Goal: Task Accomplishment & Management: Manage account settings

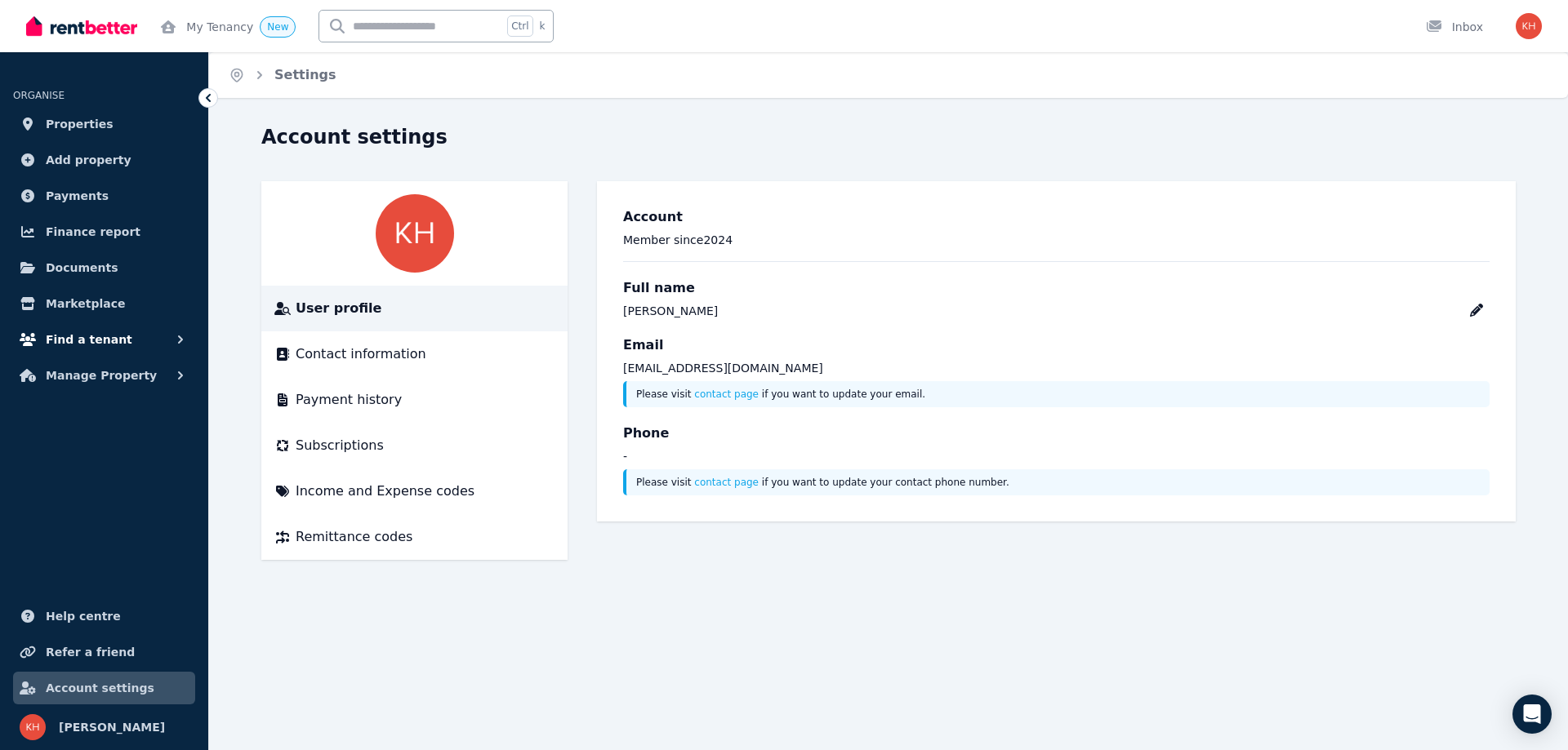
click at [93, 337] on span "Find a tenant" at bounding box center [89, 339] width 87 height 19
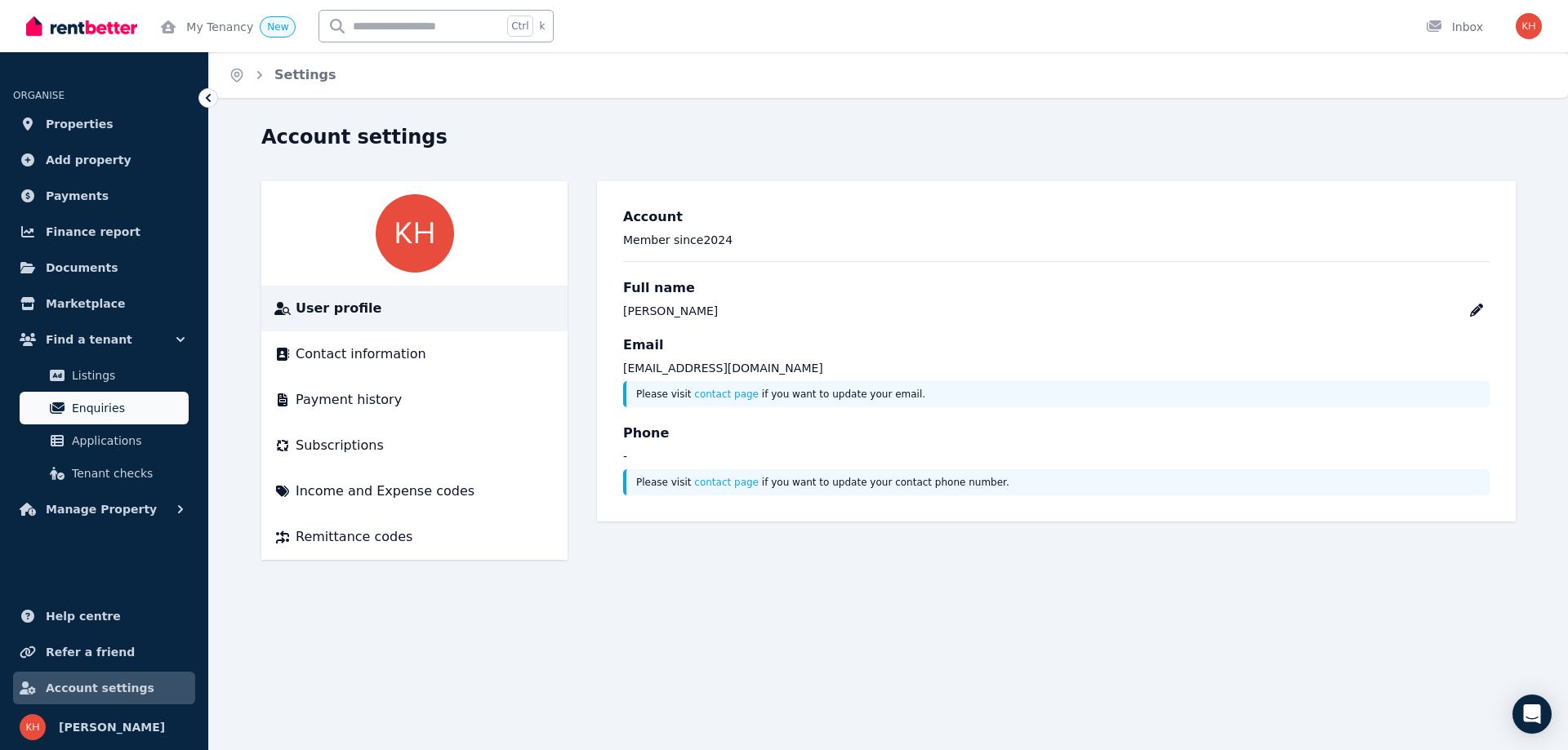
click at [80, 403] on span "Enquiries" at bounding box center [126, 408] width 110 height 19
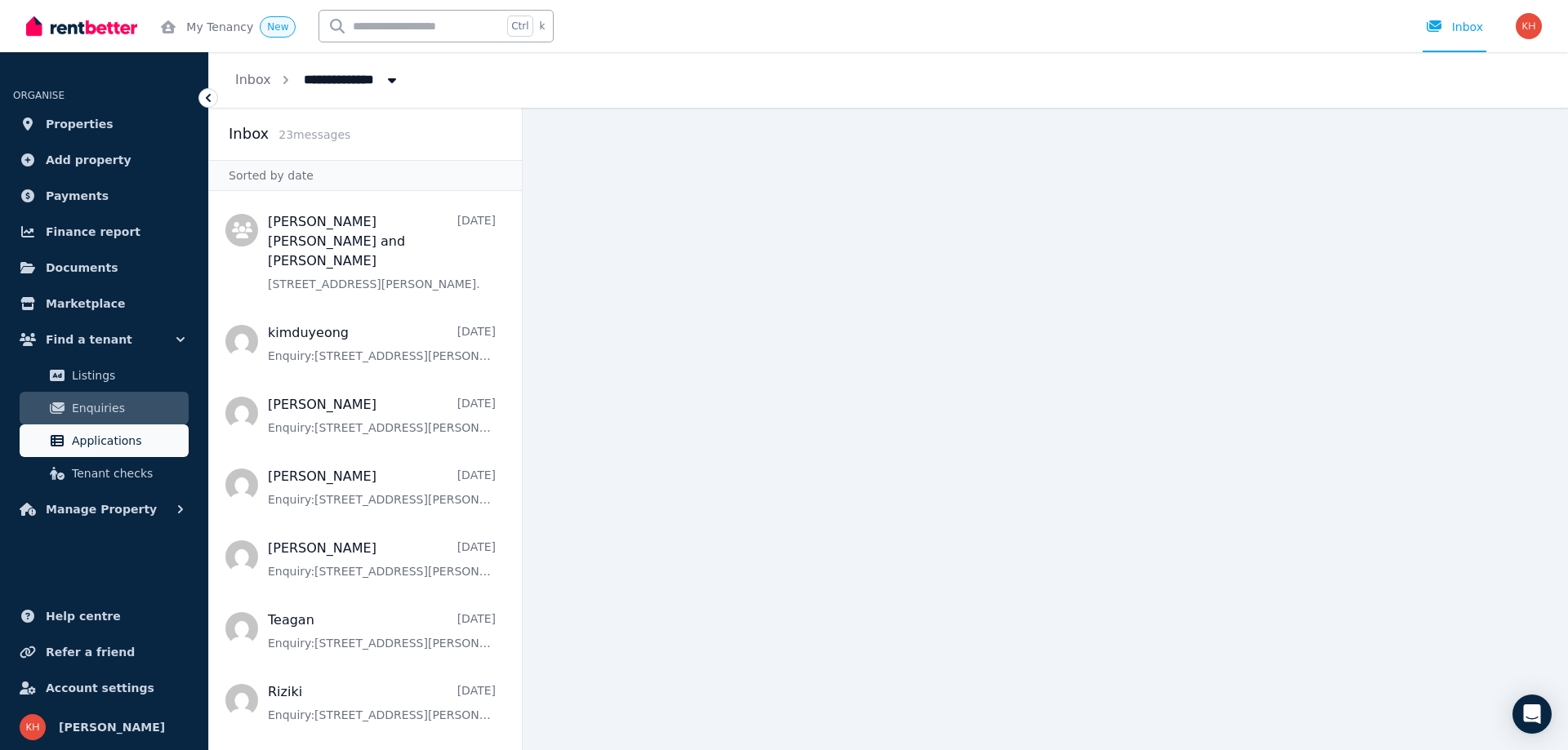
click at [125, 431] on span "Applications" at bounding box center [126, 441] width 110 height 19
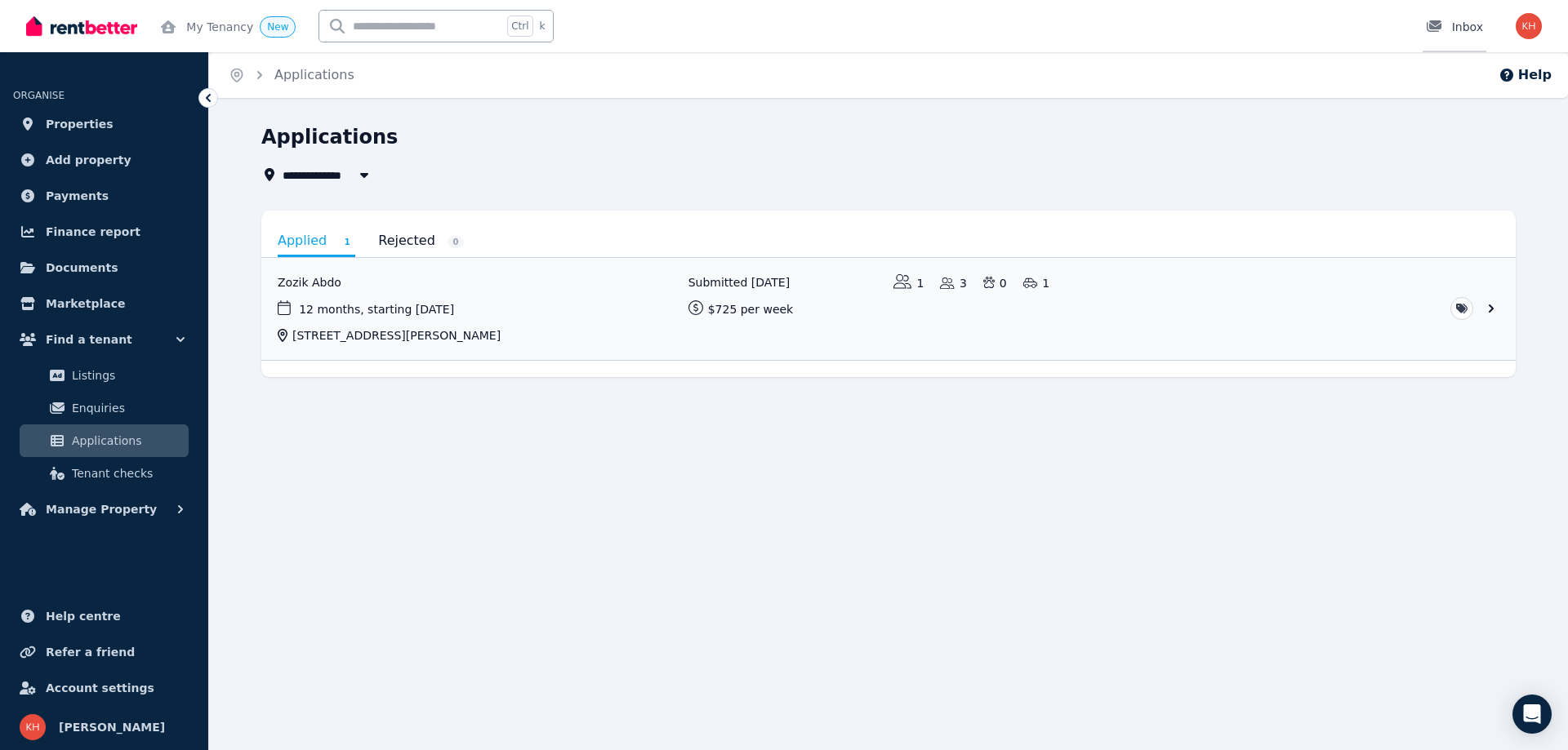
click at [1475, 30] on div "Inbox" at bounding box center [1454, 27] width 57 height 16
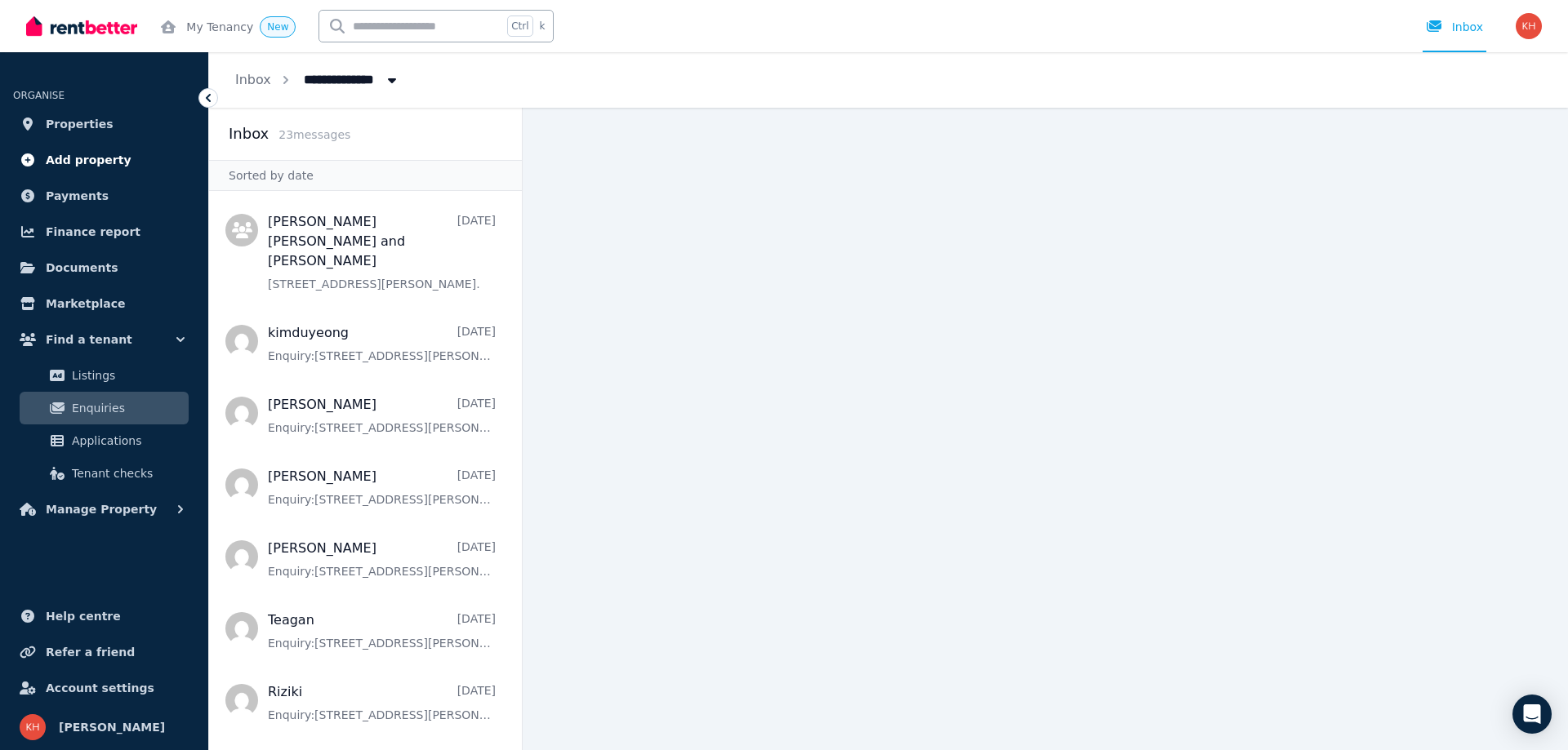
click at [88, 165] on span "Add property" at bounding box center [88, 160] width 86 height 19
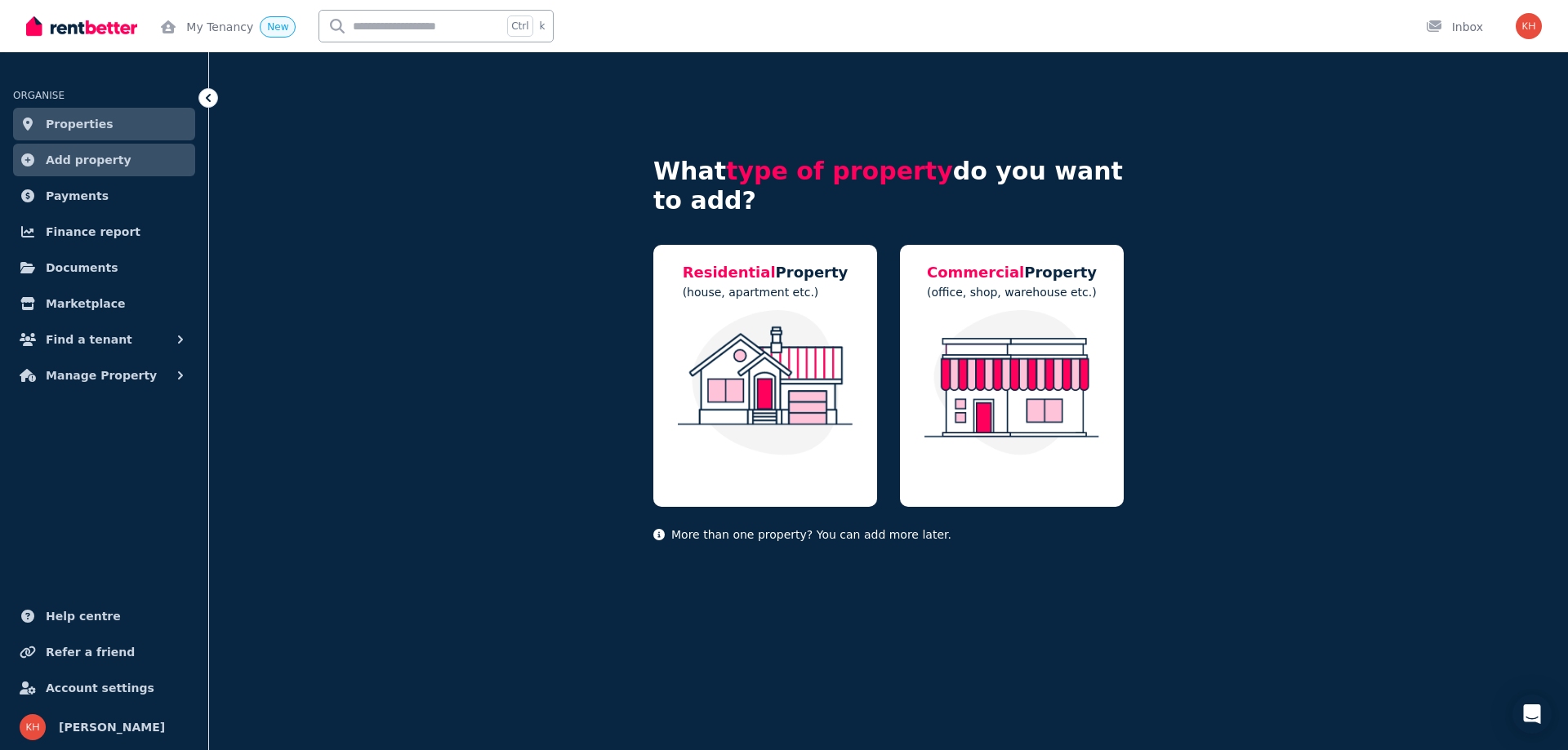
click at [88, 165] on span "Add property" at bounding box center [88, 160] width 86 height 19
click at [88, 119] on span "Properties" at bounding box center [80, 124] width 68 height 19
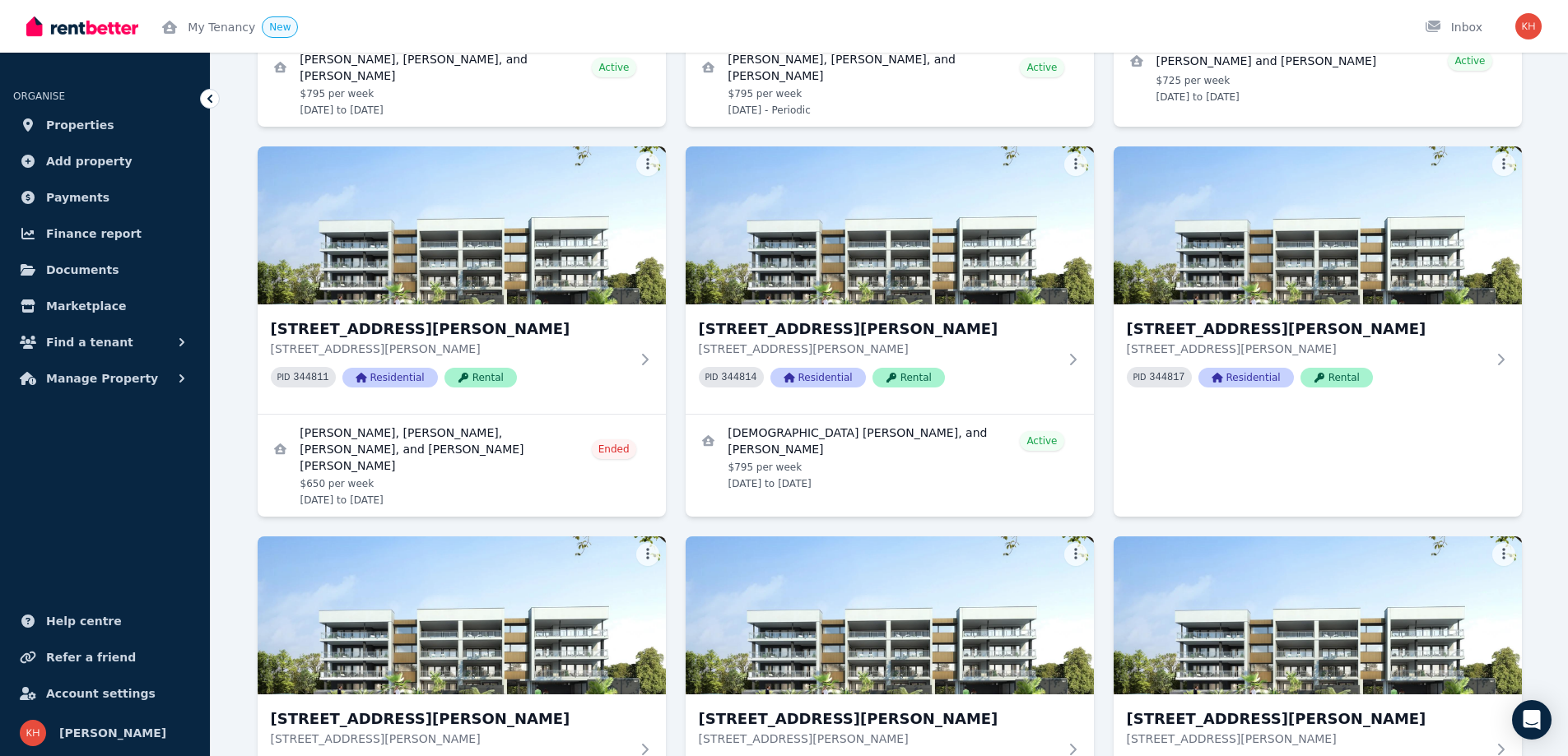
scroll to position [1536, 0]
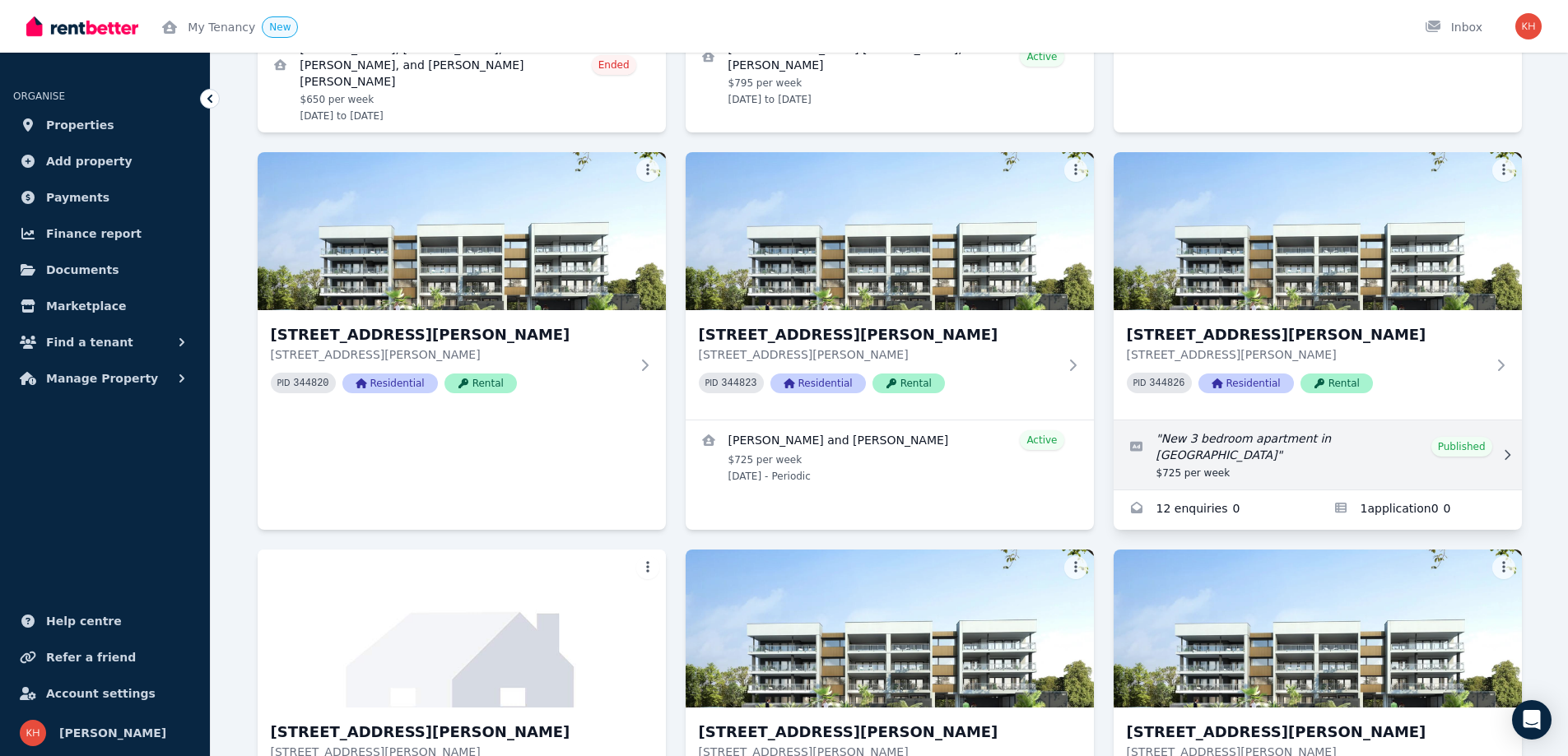
click at [1284, 423] on link "Edit listing: New 3 bedroom apartment in Coffs Harbour" at bounding box center [1318, 455] width 408 height 69
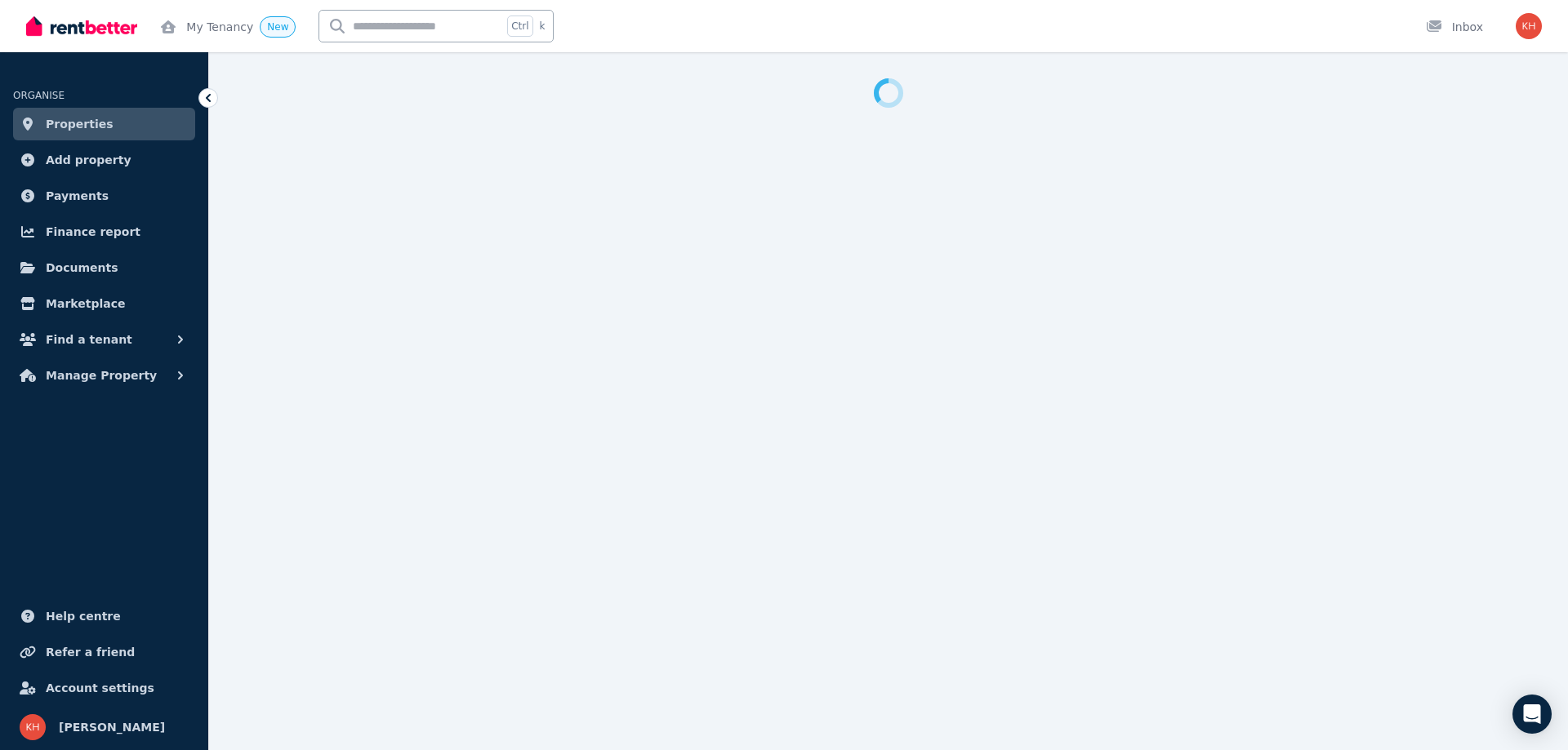
select select "**********"
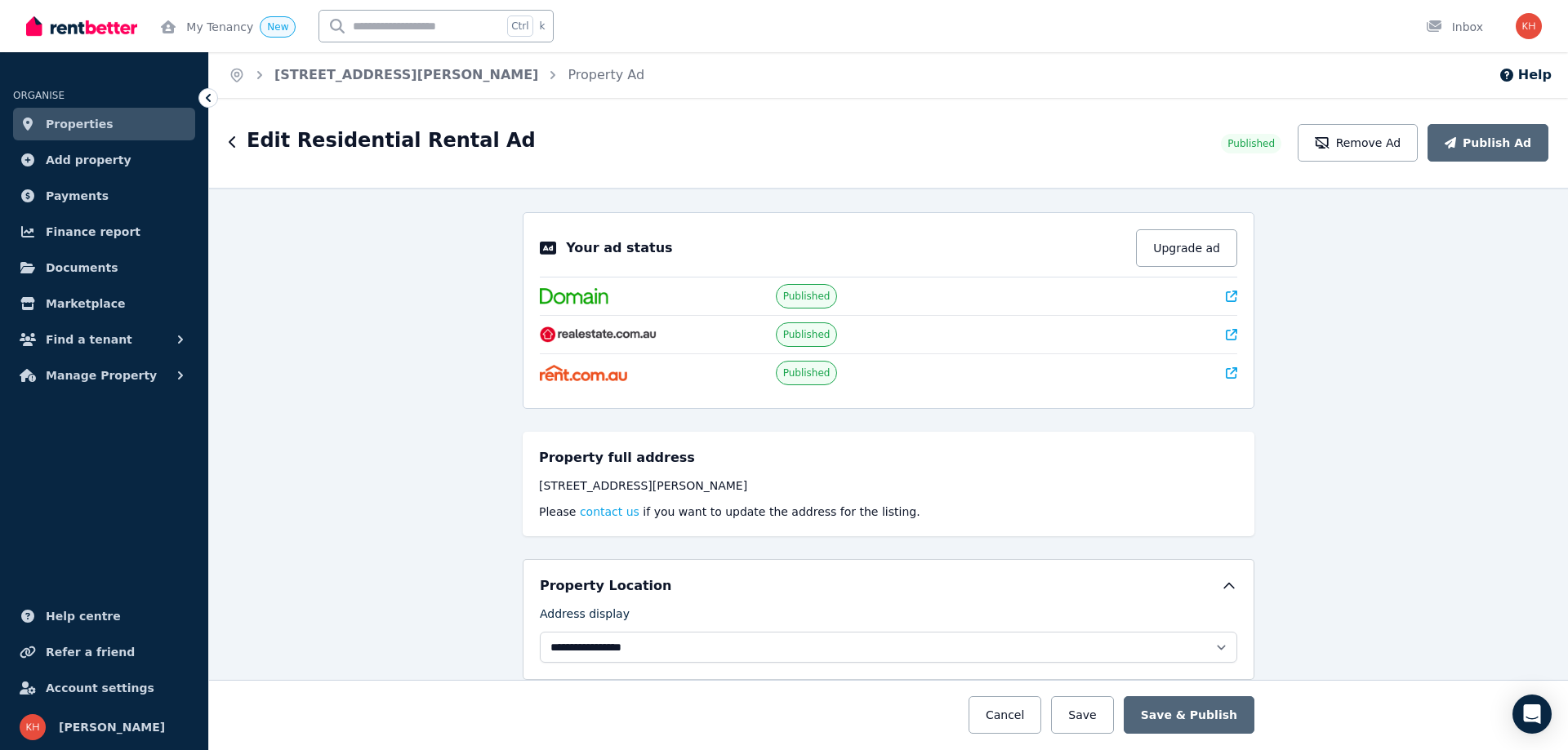
click at [1229, 295] on icon at bounding box center [1231, 296] width 11 height 11
